Goal: Navigation & Orientation: Find specific page/section

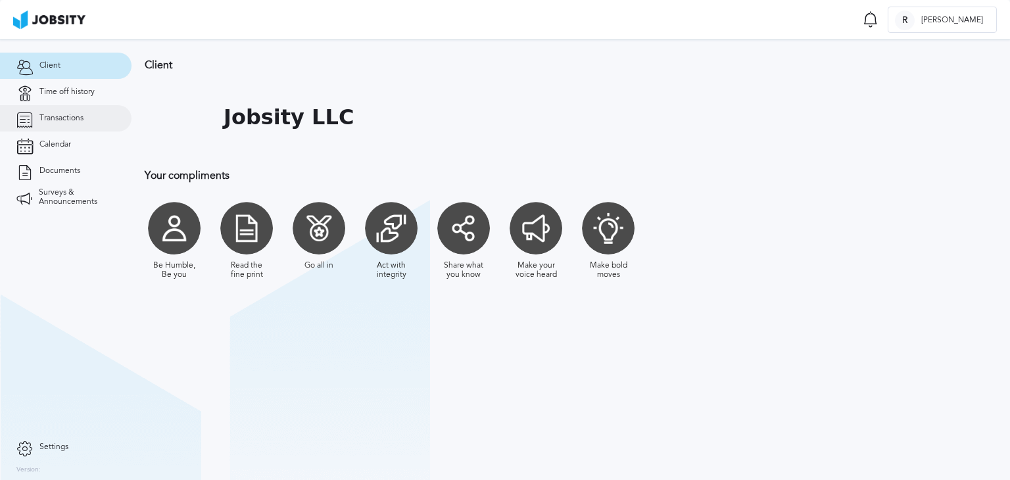
click at [66, 116] on span "Transactions" at bounding box center [61, 118] width 44 height 9
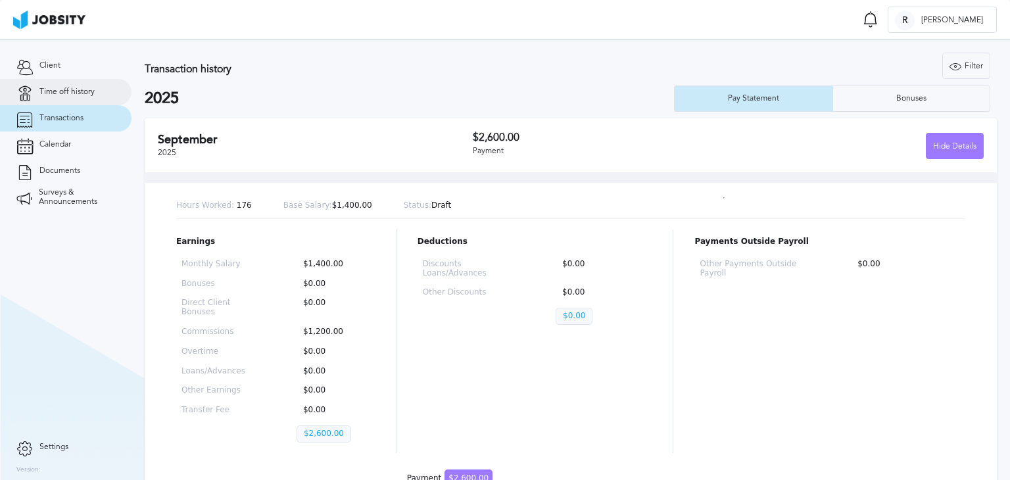
click at [81, 97] on link "Time off history" at bounding box center [65, 92] width 131 height 26
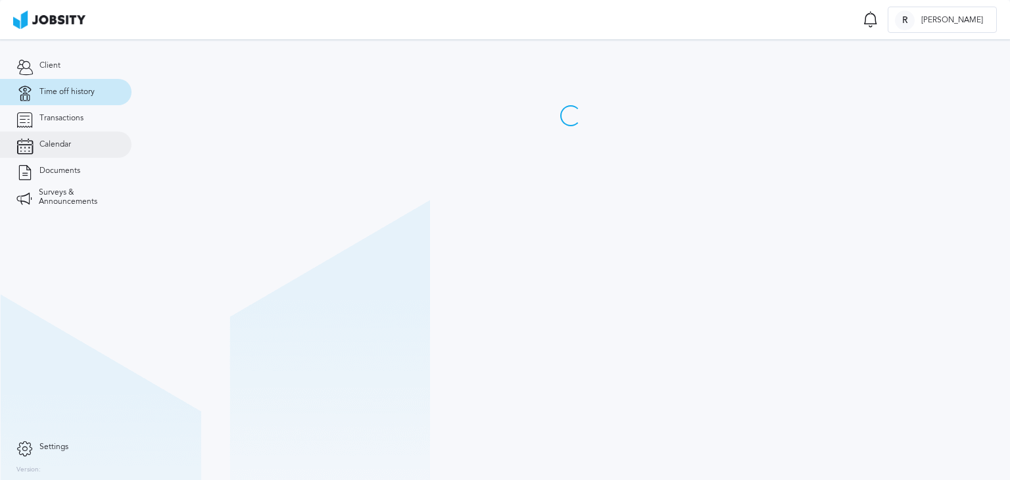
click at [66, 151] on link "Calendar" at bounding box center [65, 144] width 131 height 26
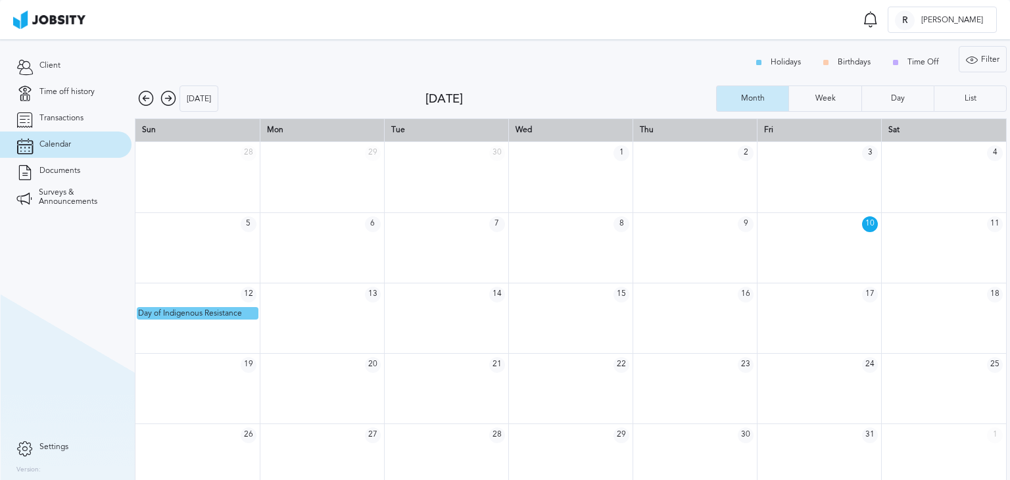
scroll to position [17, 0]
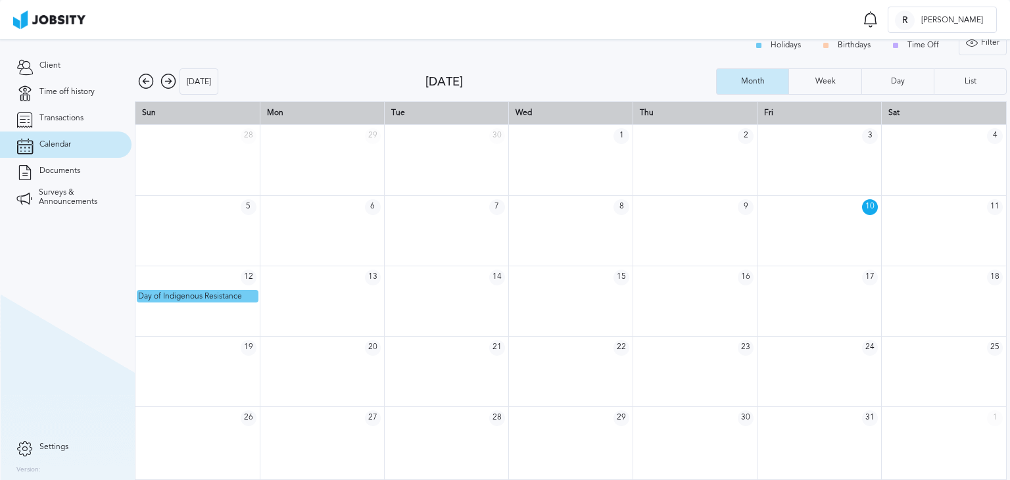
click at [168, 80] on icon at bounding box center [168, 82] width 16 height 16
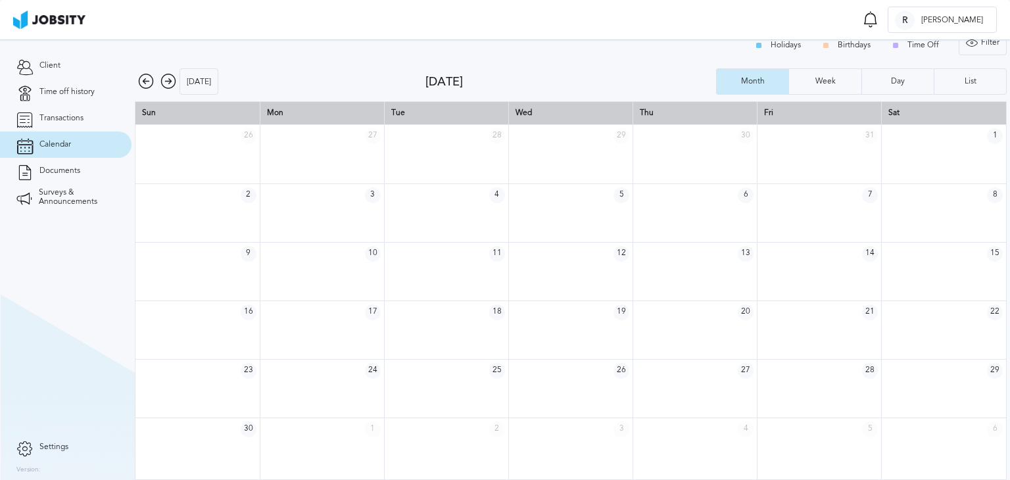
click at [168, 80] on icon at bounding box center [168, 82] width 16 height 16
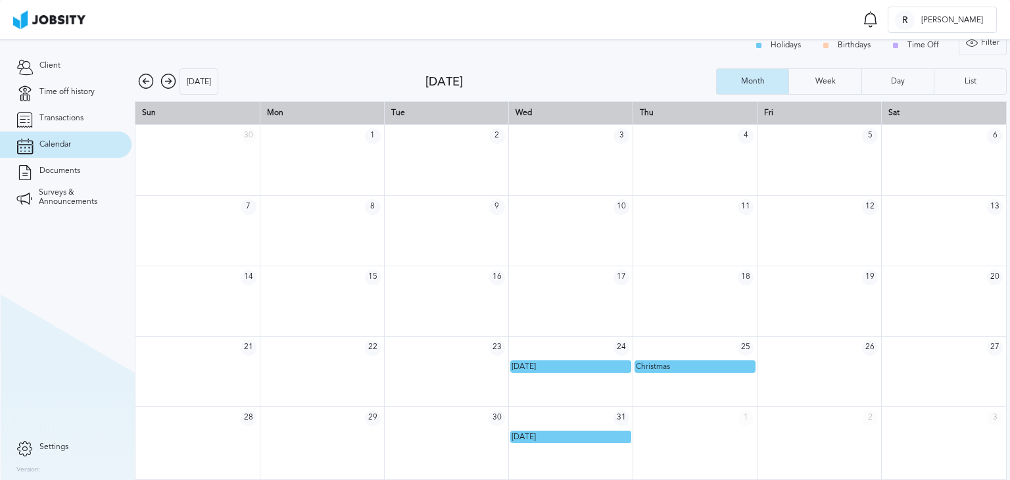
click at [172, 80] on icon at bounding box center [168, 82] width 16 height 16
